Goal: Task Accomplishment & Management: Complete application form

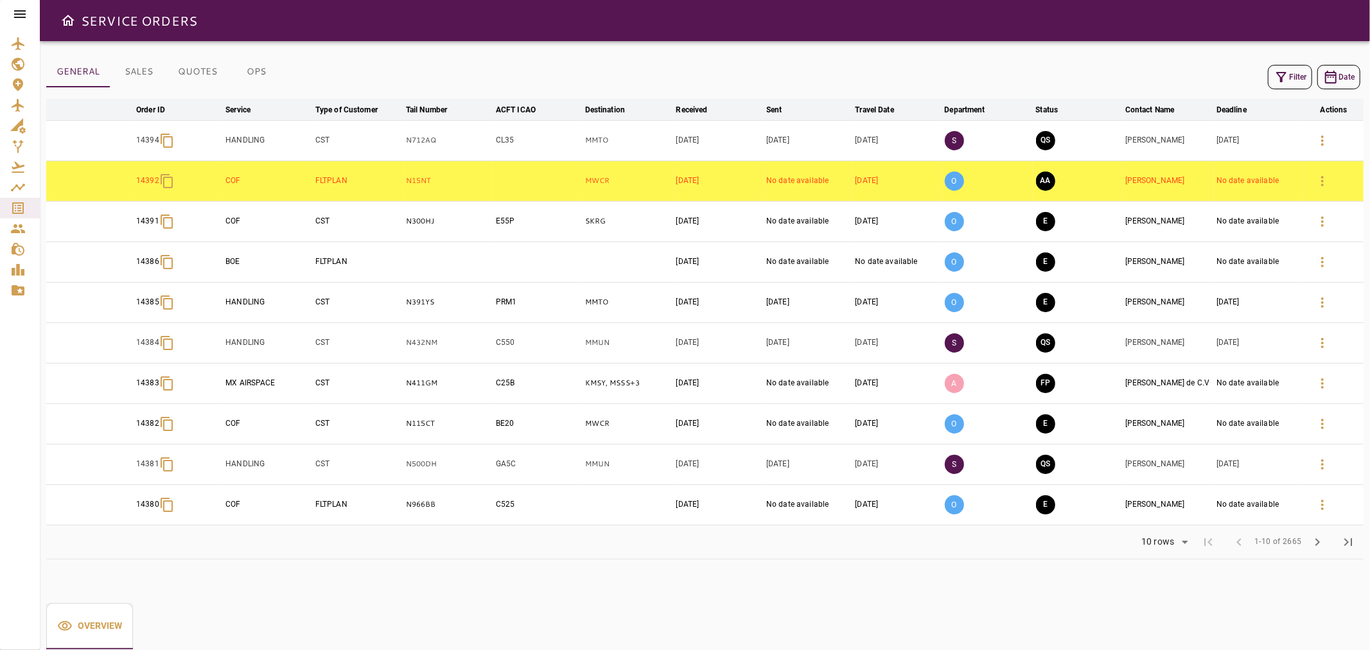
click at [1299, 71] on button "Filter" at bounding box center [1290, 77] width 44 height 24
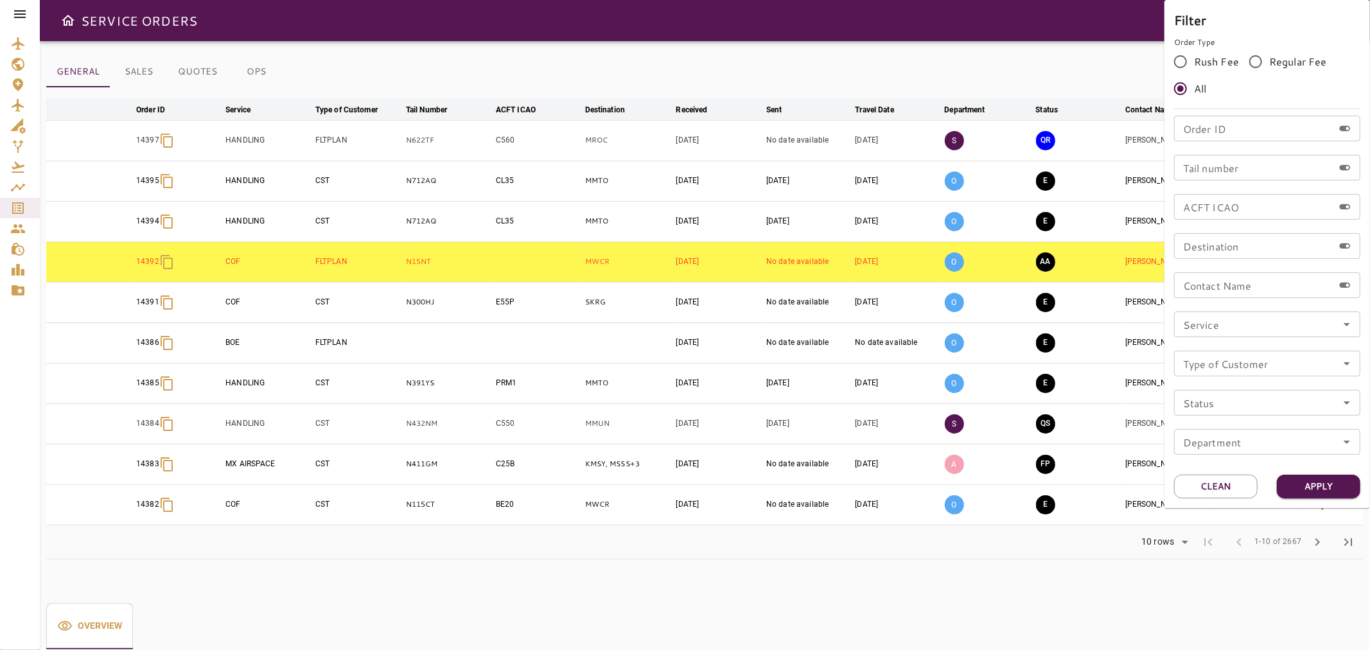
click at [991, 28] on div at bounding box center [685, 325] width 1370 height 650
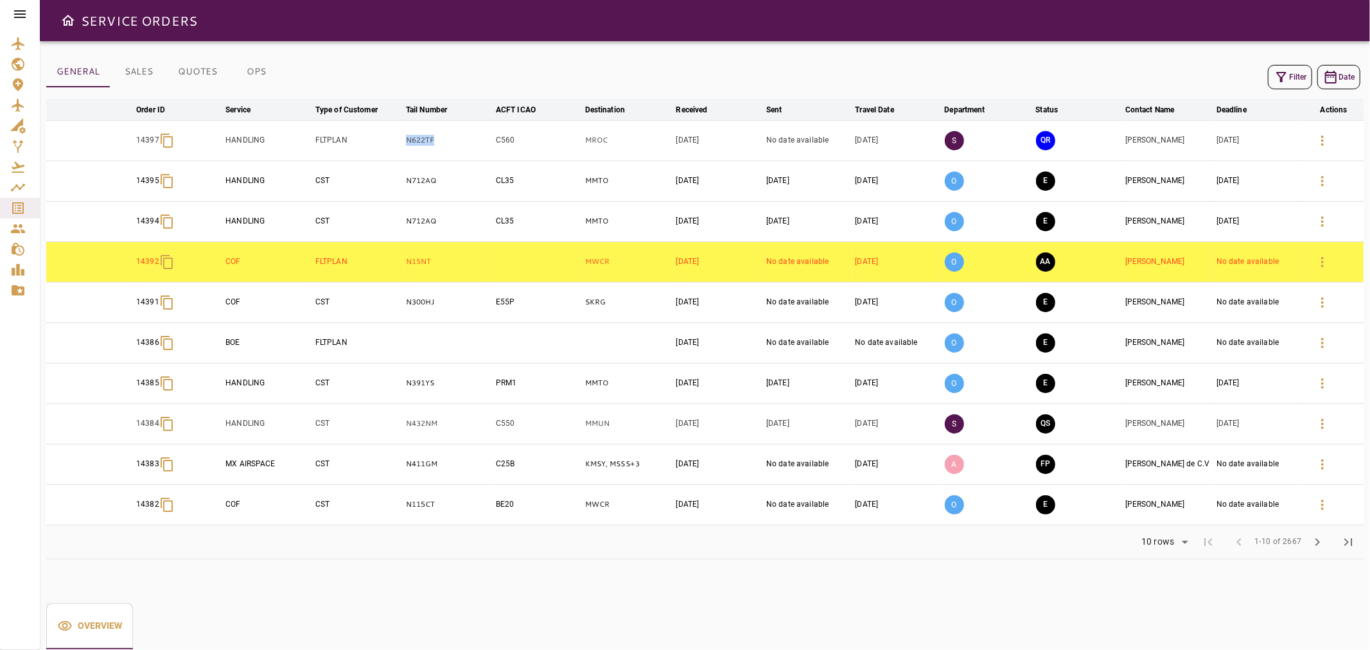
drag, startPoint x: 457, startPoint y: 142, endPoint x: 403, endPoint y: 145, distance: 54.0
click at [403, 145] on td "N622TF" at bounding box center [448, 140] width 90 height 40
copy p "N622TF"
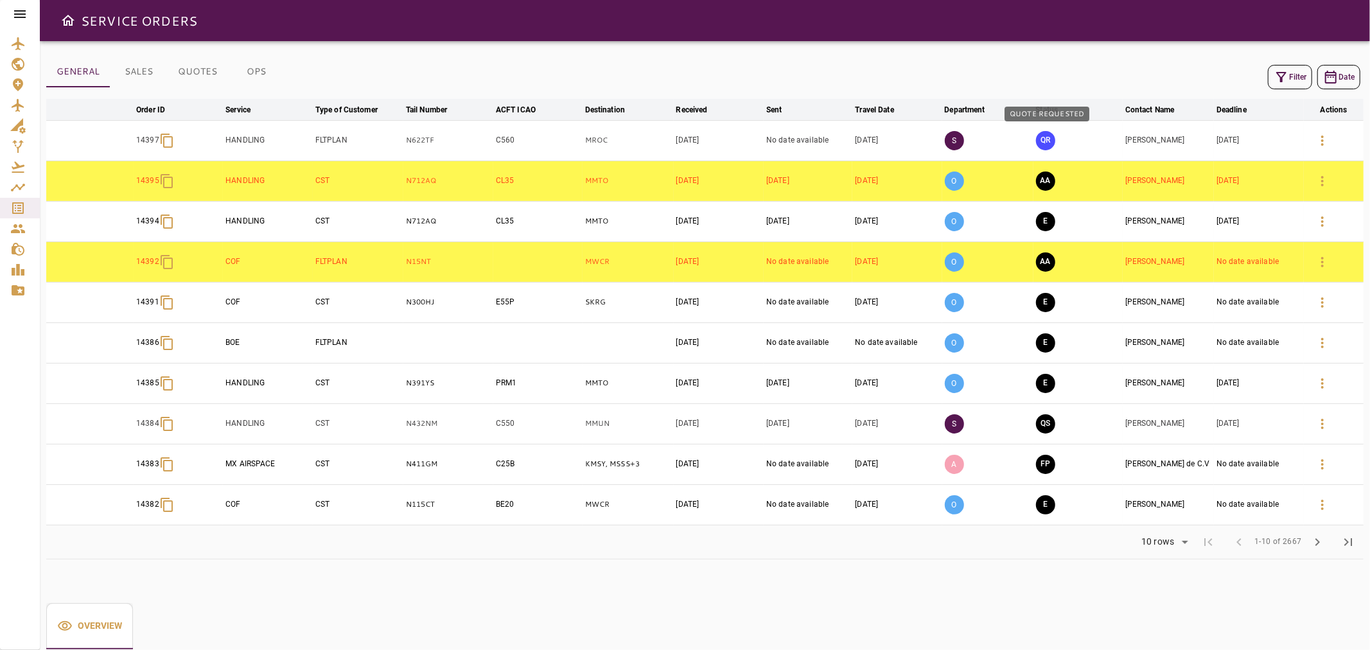
click at [1038, 137] on button "QR" at bounding box center [1045, 140] width 19 height 19
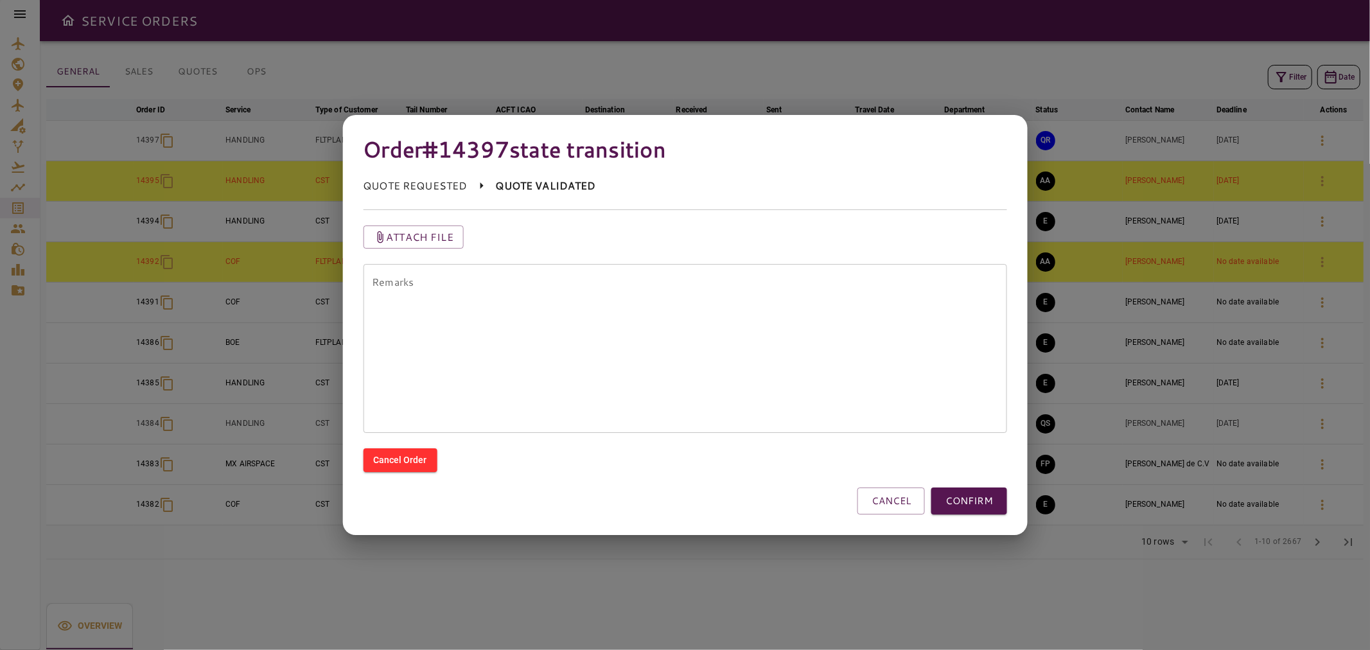
click at [866, 318] on textarea "Remarks" at bounding box center [685, 349] width 626 height 148
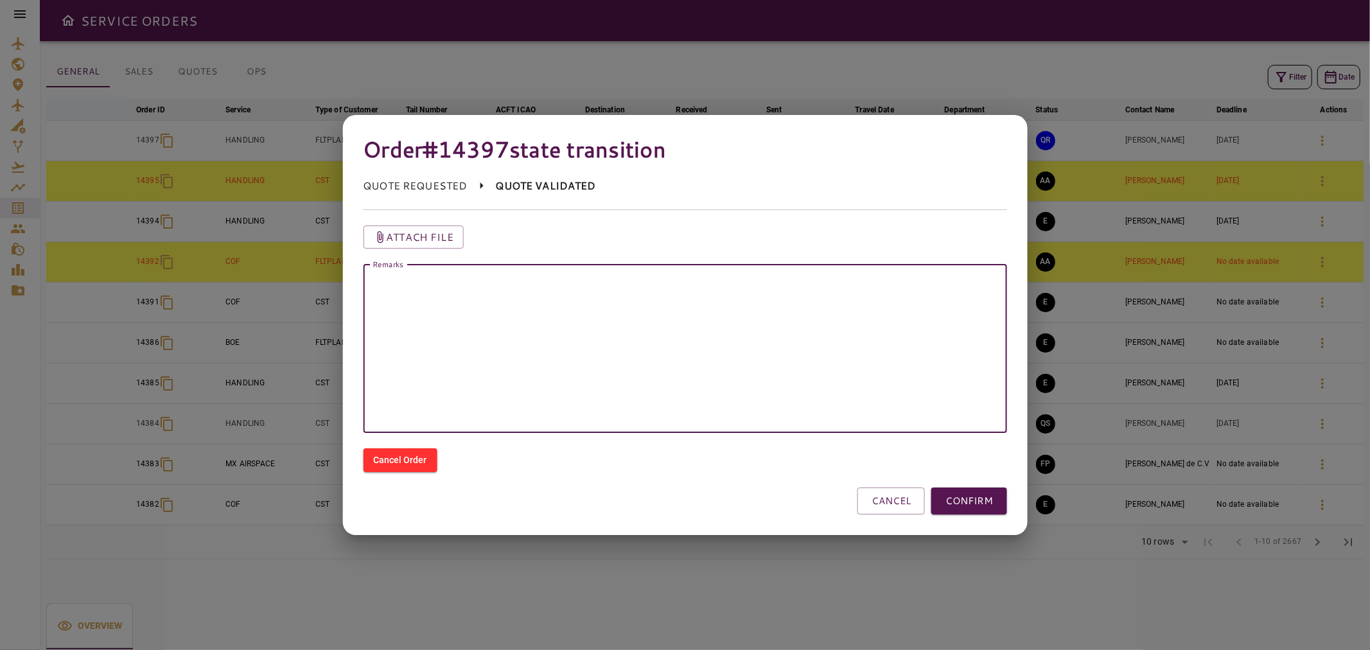
type textarea "*"
type textarea "**********"
click at [972, 500] on button "CONFIRM" at bounding box center [970, 501] width 76 height 27
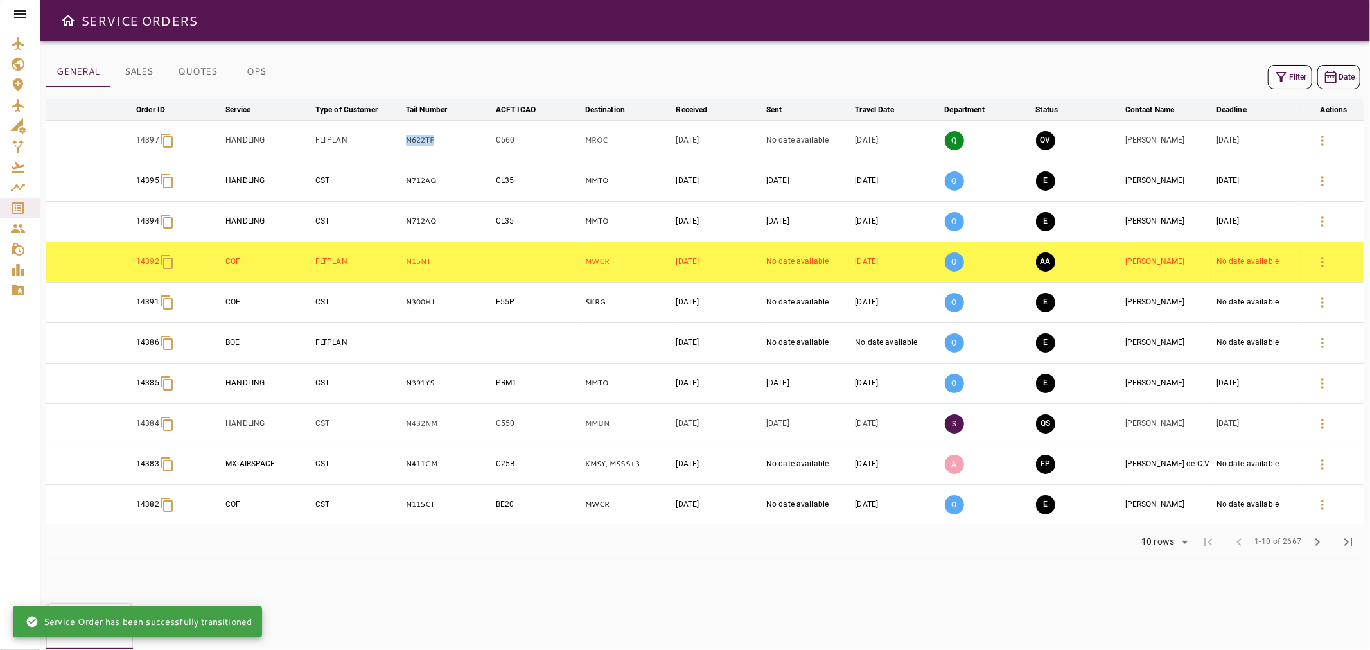
drag, startPoint x: 446, startPoint y: 142, endPoint x: 393, endPoint y: 143, distance: 54.0
click at [393, 143] on tr "14397 HANDLING FLTPLAN N622TF C560 MROC Aug 11, 2025 No date available Nov 20, …" at bounding box center [705, 140] width 1318 height 40
copy tr "N622TF"
